Goal: Navigation & Orientation: Understand site structure

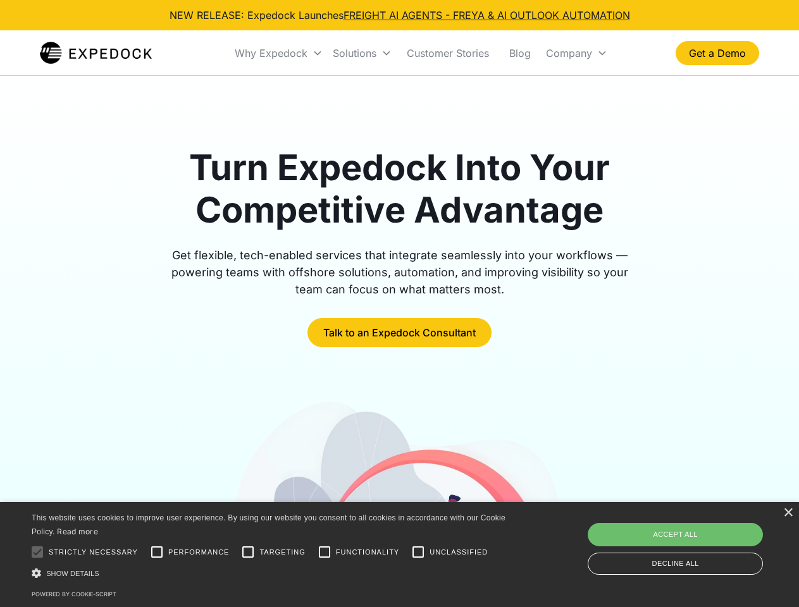
click at [279, 53] on div "Why Expedock" at bounding box center [271, 53] width 73 height 13
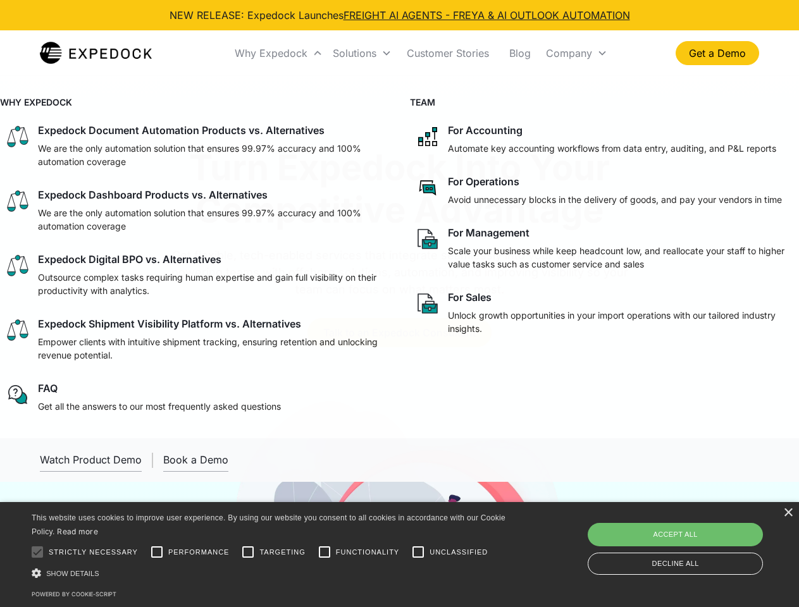
click at [362, 53] on div "Solutions" at bounding box center [355, 53] width 44 height 13
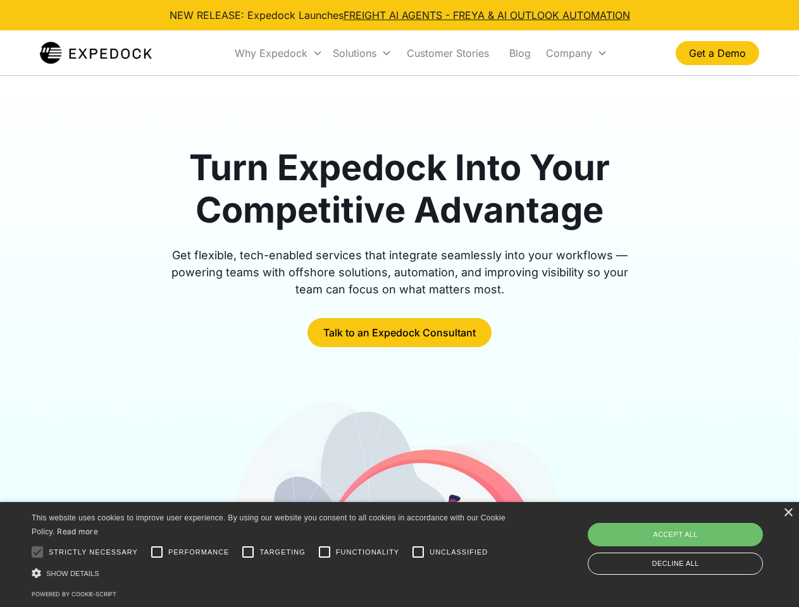
click at [576, 53] on div "Company" at bounding box center [569, 53] width 46 height 13
click at [37, 552] on div at bounding box center [37, 552] width 25 height 25
click at [157, 552] on input "Performance" at bounding box center [156, 552] width 25 height 25
checkbox input "true"
click at [248, 552] on input "Targeting" at bounding box center [247, 552] width 25 height 25
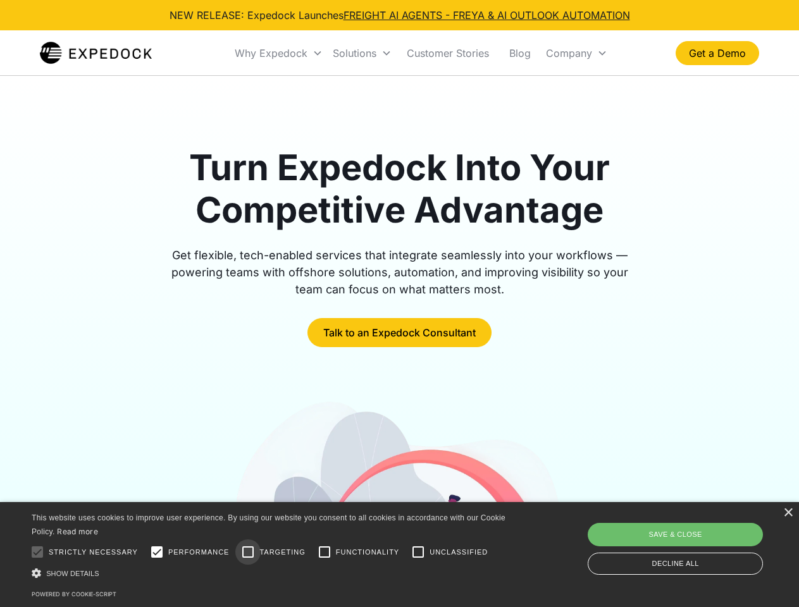
checkbox input "true"
click at [324, 552] on input "Functionality" at bounding box center [324, 552] width 25 height 25
checkbox input "true"
click at [418, 552] on input "Unclassified" at bounding box center [417, 552] width 25 height 25
checkbox input "true"
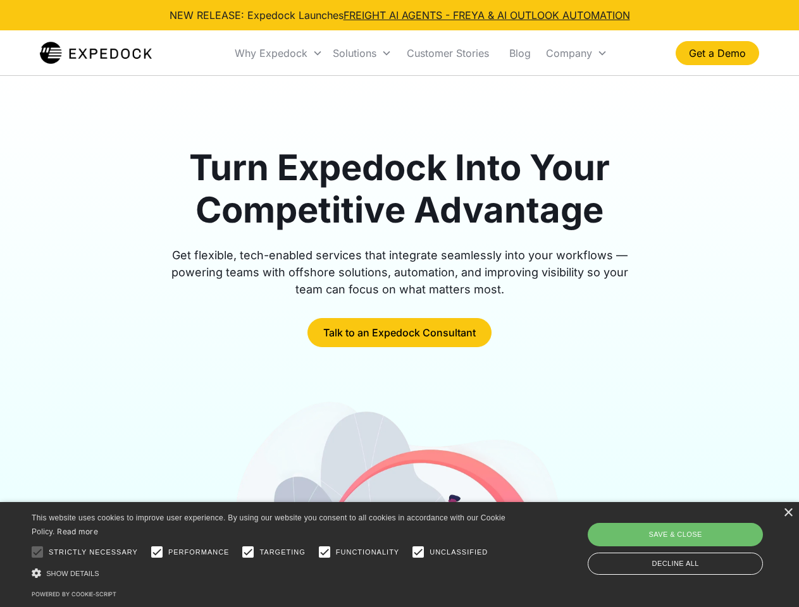
click at [271, 573] on div "Show details Hide details" at bounding box center [271, 573] width 478 height 13
